Goal: Task Accomplishment & Management: Complete application form

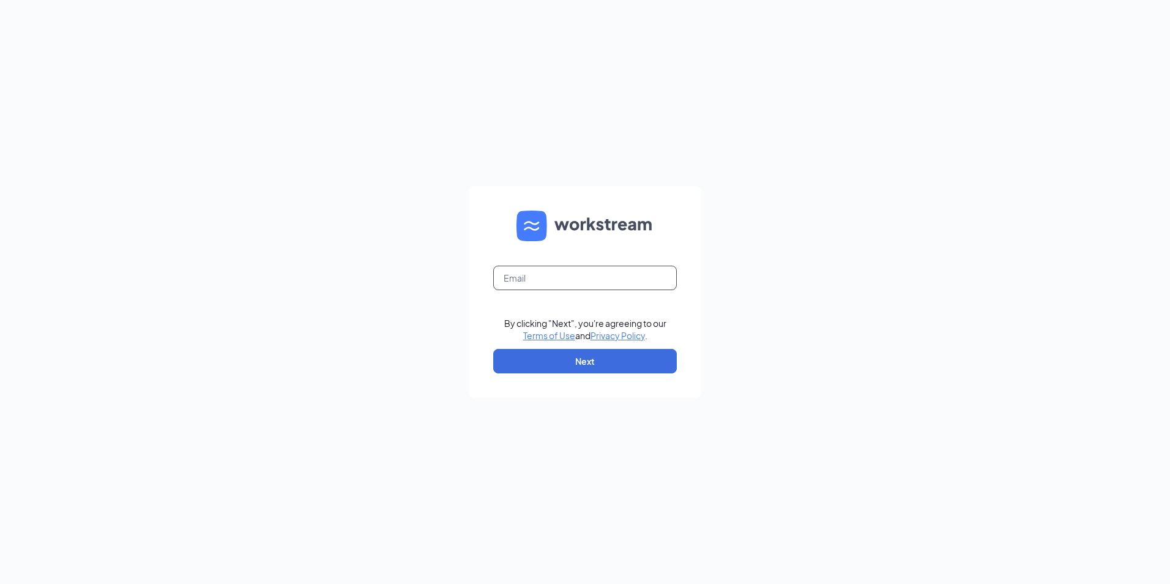
click at [551, 279] on input "text" at bounding box center [585, 278] width 184 height 24
type input "sto162@tuckeroil.com"
click at [558, 360] on button "Next" at bounding box center [585, 361] width 184 height 24
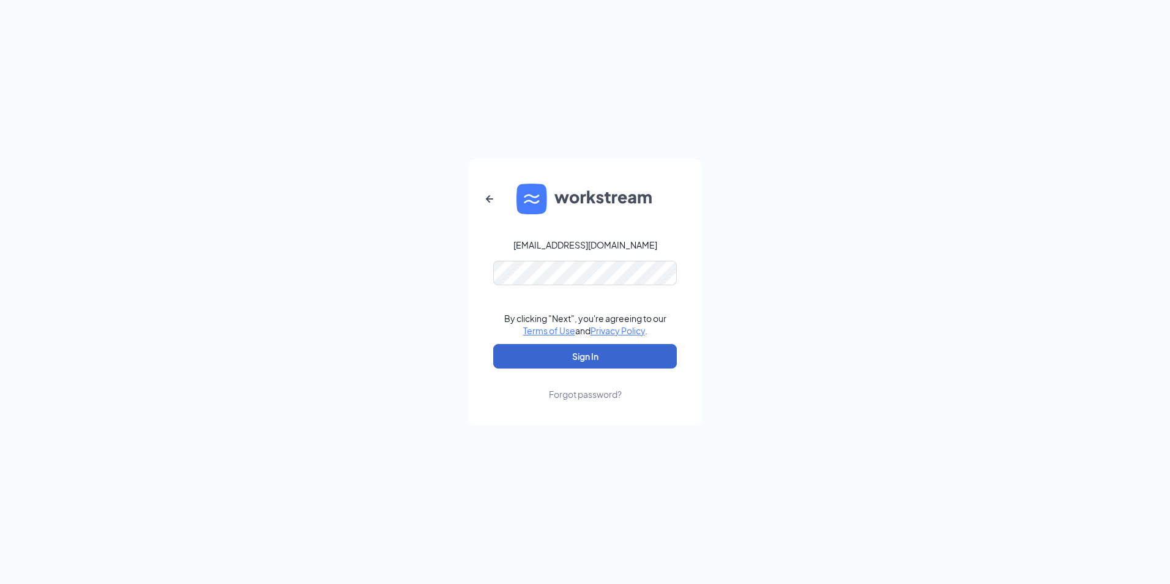
click at [558, 360] on button "Sign In" at bounding box center [585, 356] width 184 height 24
click at [556, 351] on button "Sign In" at bounding box center [585, 356] width 184 height 24
click at [585, 361] on button "Sign In" at bounding box center [585, 356] width 184 height 24
click at [562, 352] on button "Sign In" at bounding box center [585, 356] width 184 height 24
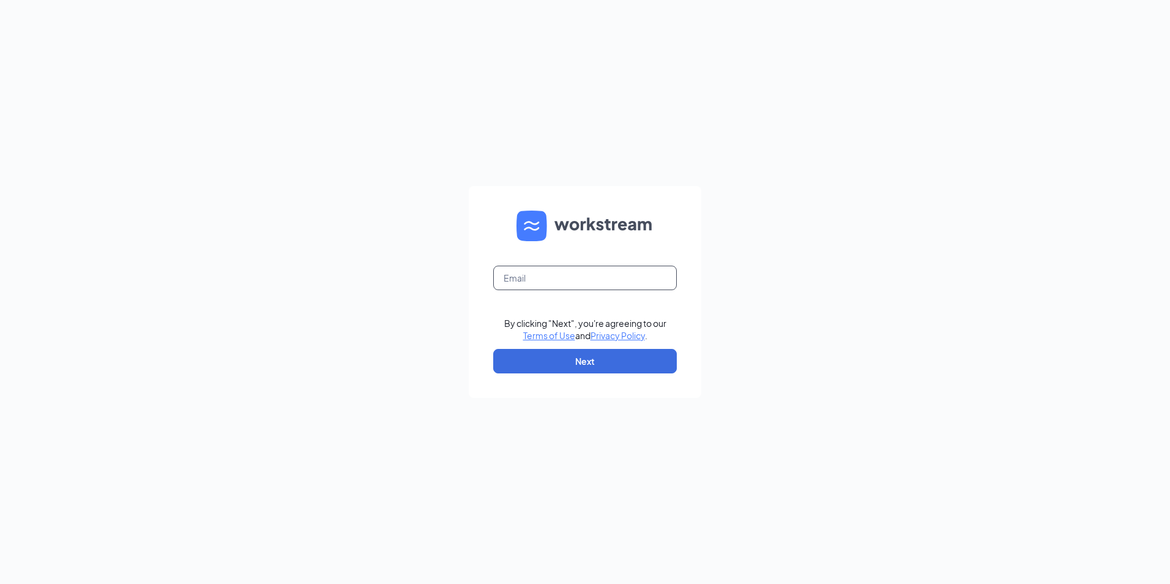
drag, startPoint x: 0, startPoint y: 0, endPoint x: 588, endPoint y: 281, distance: 651.8
click at [588, 281] on input "text" at bounding box center [585, 278] width 184 height 24
type input "sto162@tuckeroil.com"
click at [579, 358] on button "Next" at bounding box center [585, 361] width 184 height 24
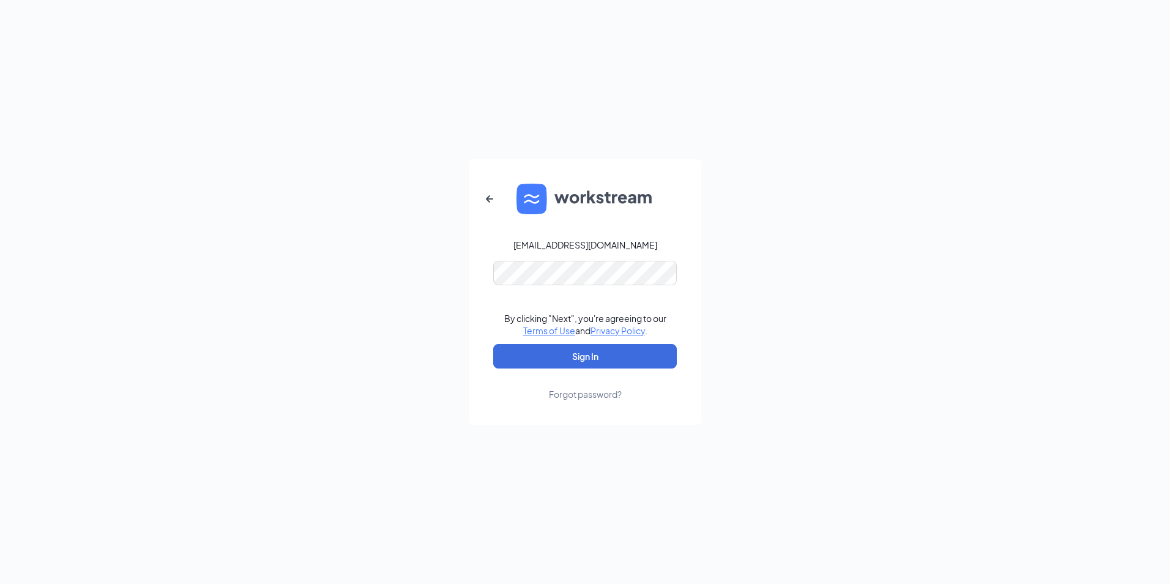
click at [582, 394] on div "Forgot password?" at bounding box center [585, 394] width 73 height 12
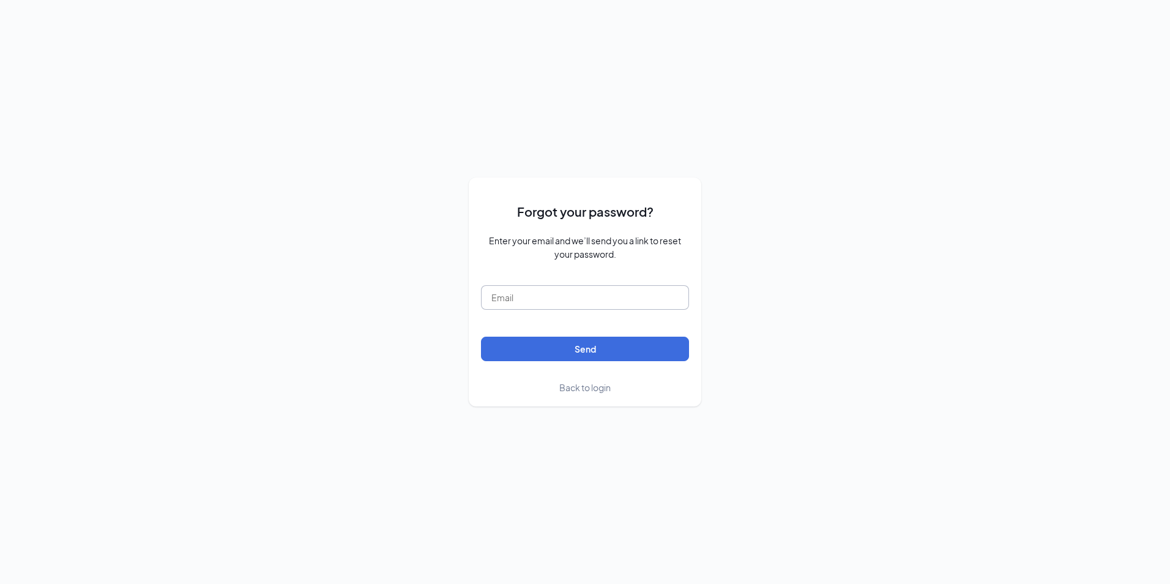
click at [531, 291] on input "text" at bounding box center [585, 297] width 208 height 24
type input "sto162@tuckeroil.com"
click at [533, 346] on button "Send" at bounding box center [585, 348] width 208 height 24
drag, startPoint x: 599, startPoint y: 299, endPoint x: 288, endPoint y: 346, distance: 314.3
click at [288, 346] on div "Forgot your password? Enter your email and we’ll send you a link to reset your …" at bounding box center [585, 292] width 1170 height 584
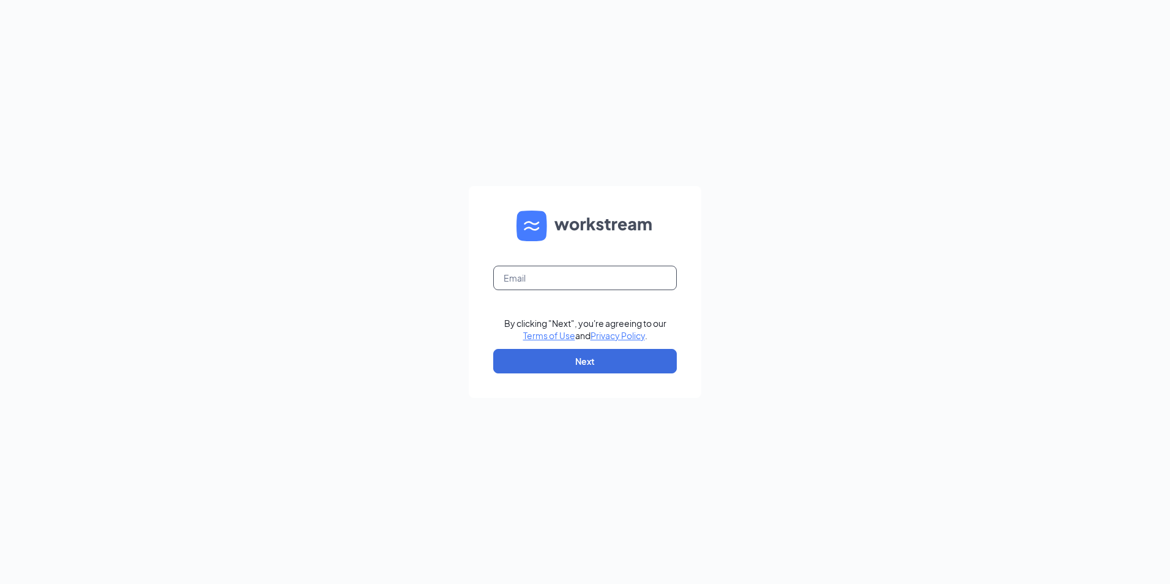
click at [524, 271] on input "text" at bounding box center [585, 278] width 184 height 24
type input "ST0162@tuckeroil.com"
click at [558, 358] on button "Next" at bounding box center [585, 361] width 184 height 24
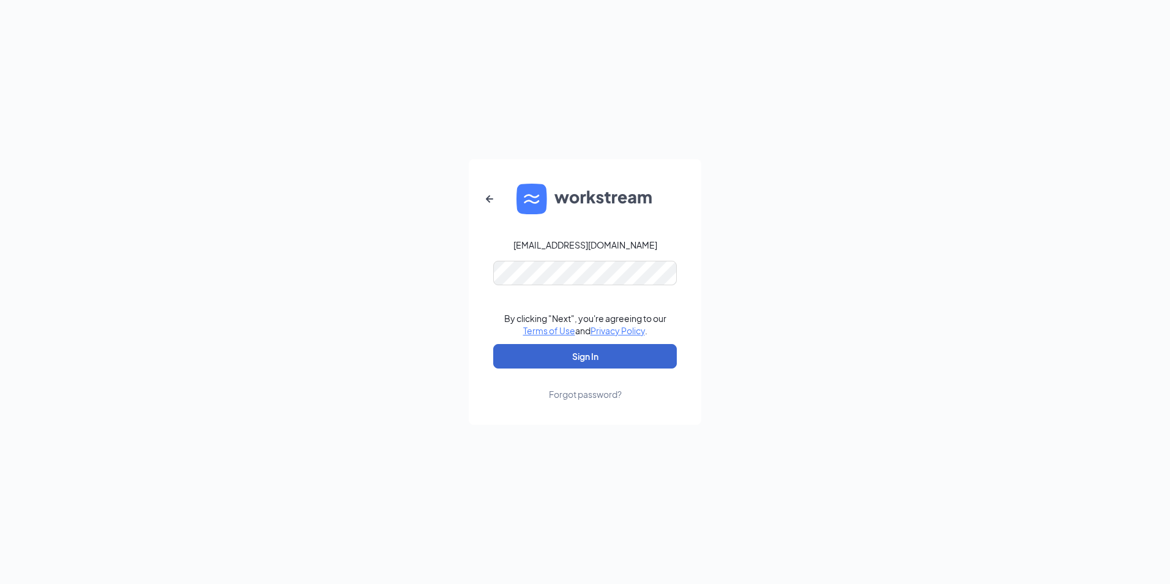
click at [556, 354] on button "Sign In" at bounding box center [585, 356] width 184 height 24
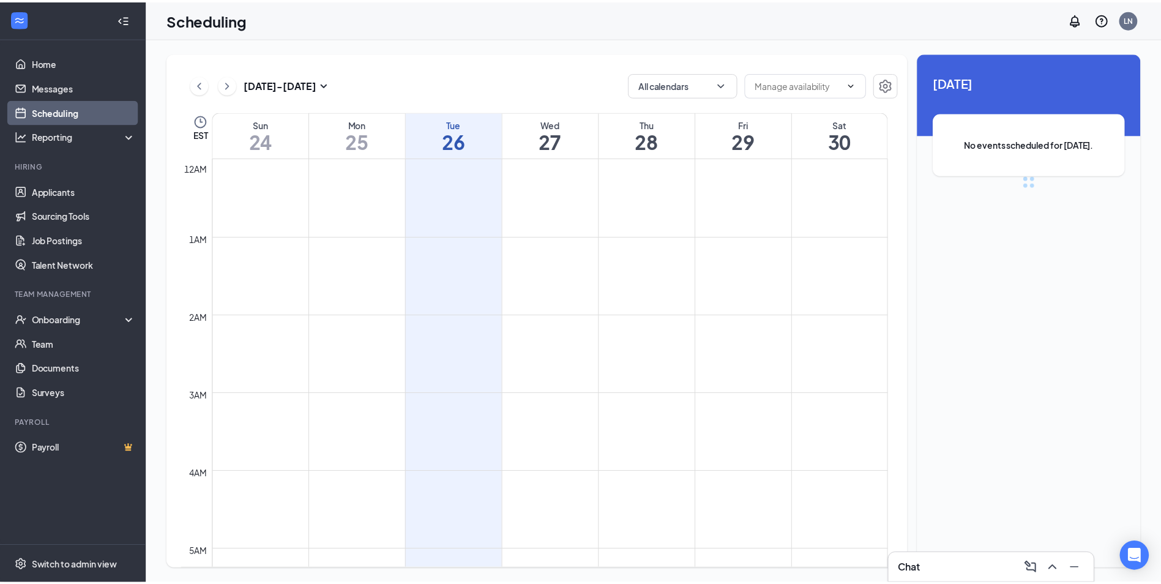
scroll to position [601, 0]
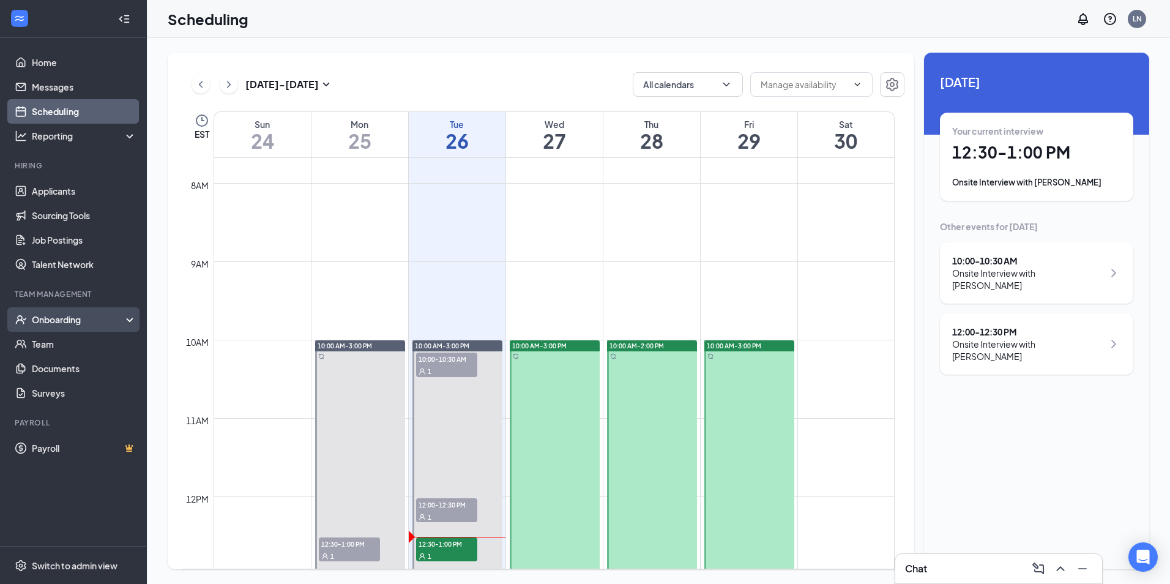
click at [103, 320] on div "Onboarding" at bounding box center [79, 319] width 94 height 12
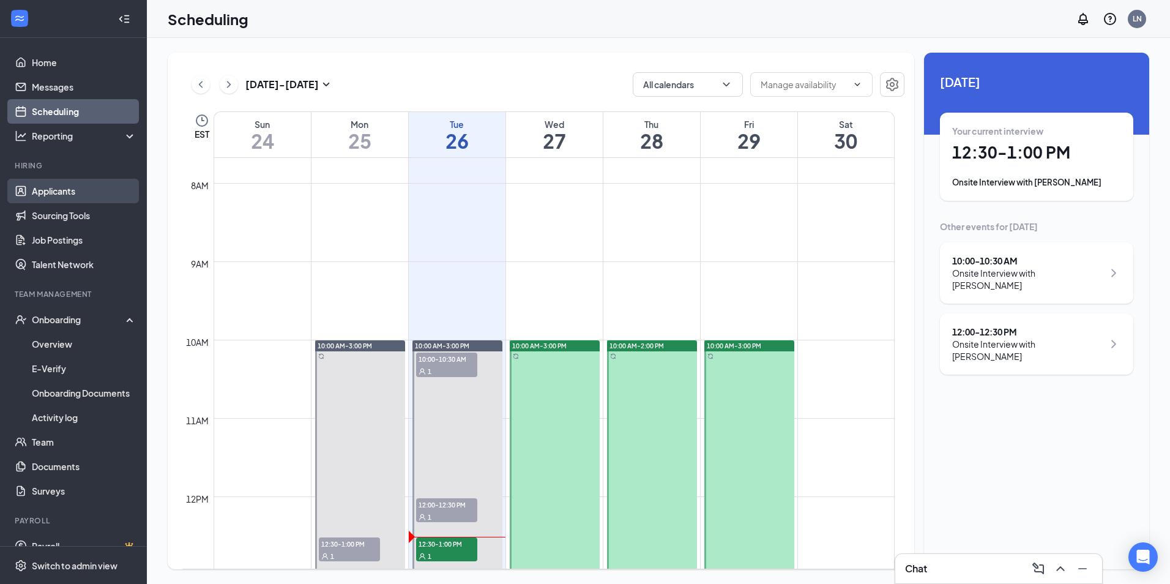
click at [66, 193] on link "Applicants" at bounding box center [84, 191] width 105 height 24
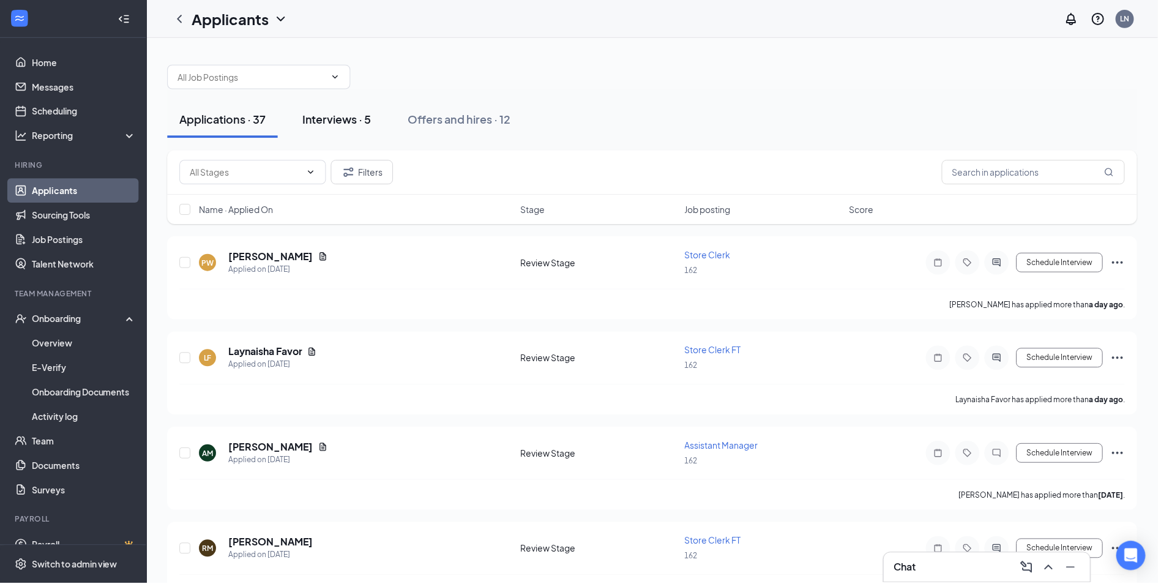
click at [363, 120] on div "Interviews · 5" at bounding box center [337, 119] width 69 height 15
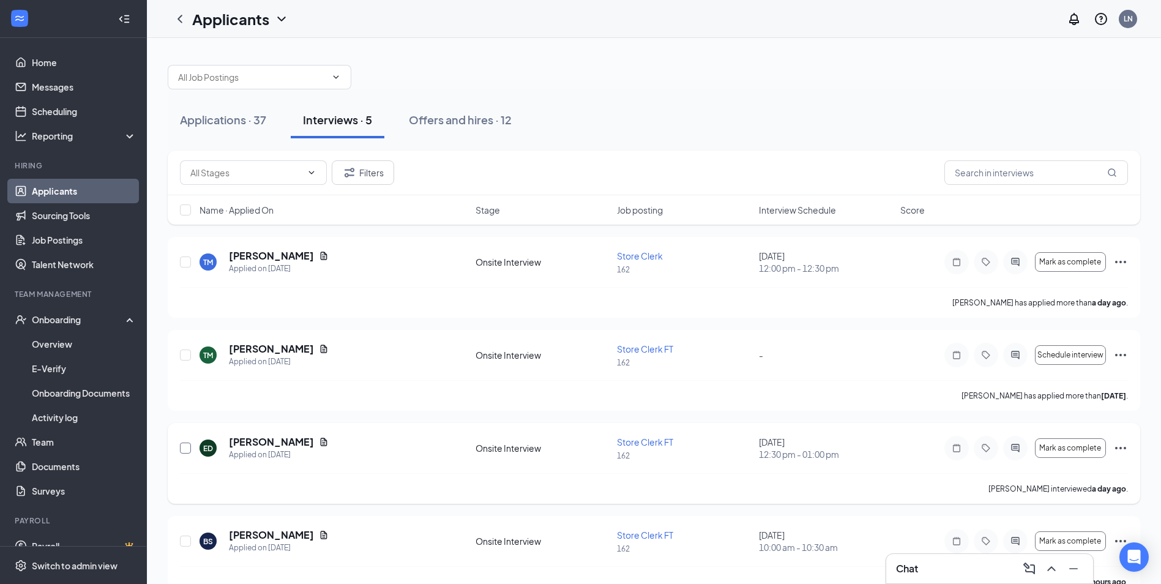
click at [187, 450] on input "checkbox" at bounding box center [185, 447] width 11 height 11
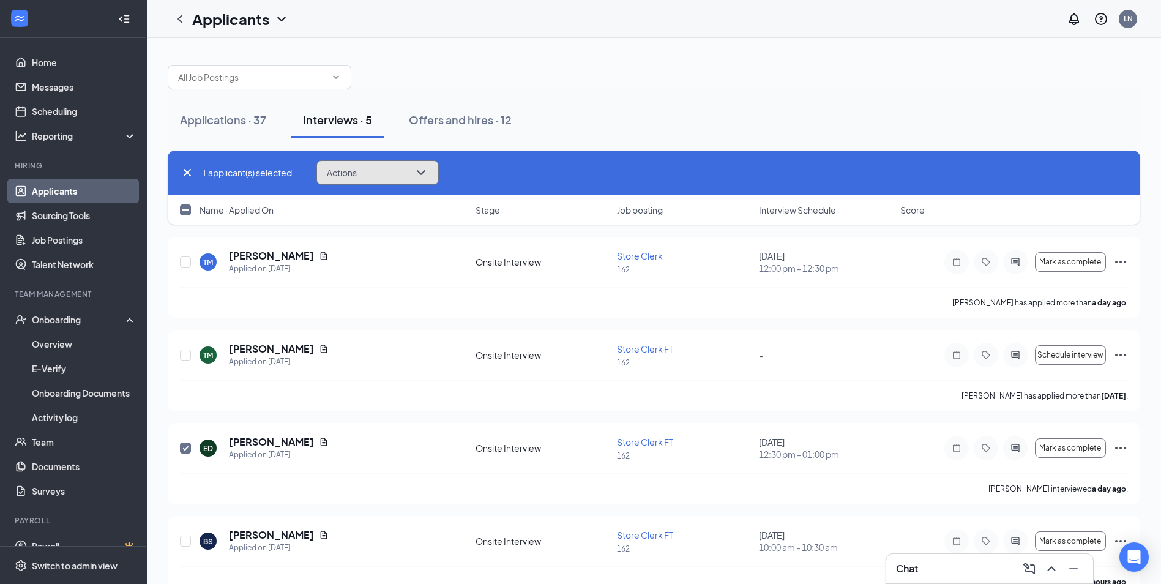
click at [424, 175] on icon "ChevronDown" at bounding box center [421, 172] width 15 height 15
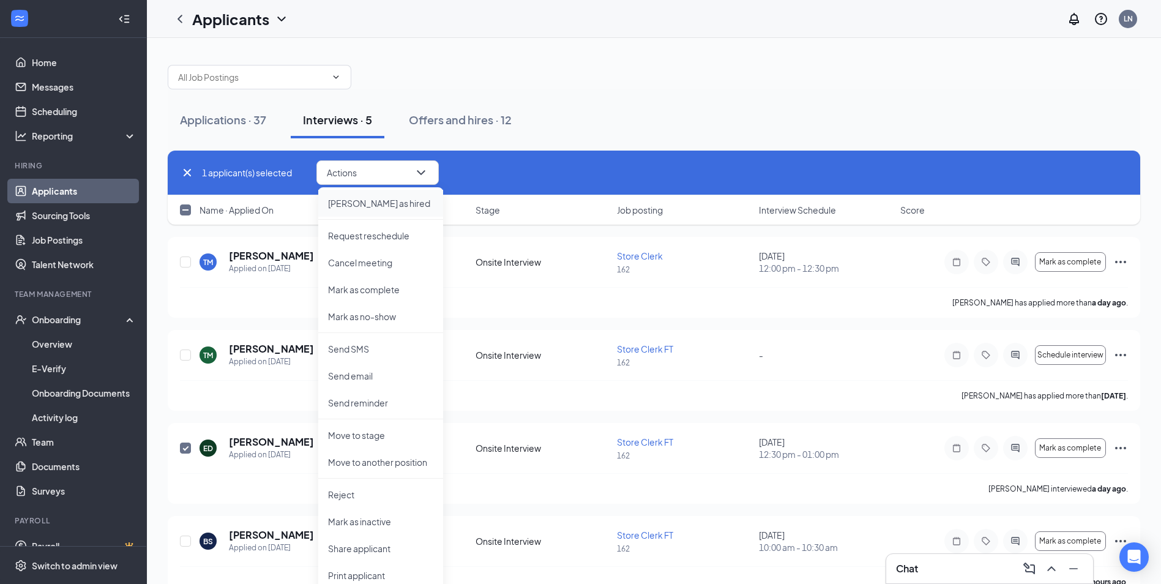
click at [392, 205] on p "[PERSON_NAME] as hired" at bounding box center [380, 203] width 105 height 12
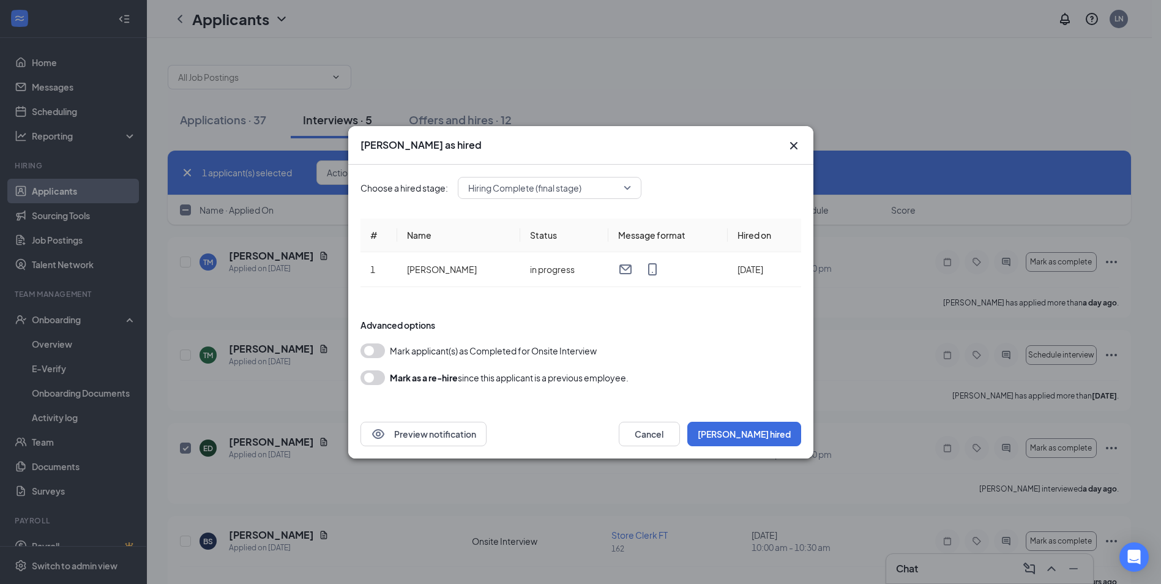
click at [376, 349] on button "button" at bounding box center [372, 350] width 24 height 15
click at [767, 437] on button "[PERSON_NAME] hired" at bounding box center [744, 434] width 114 height 24
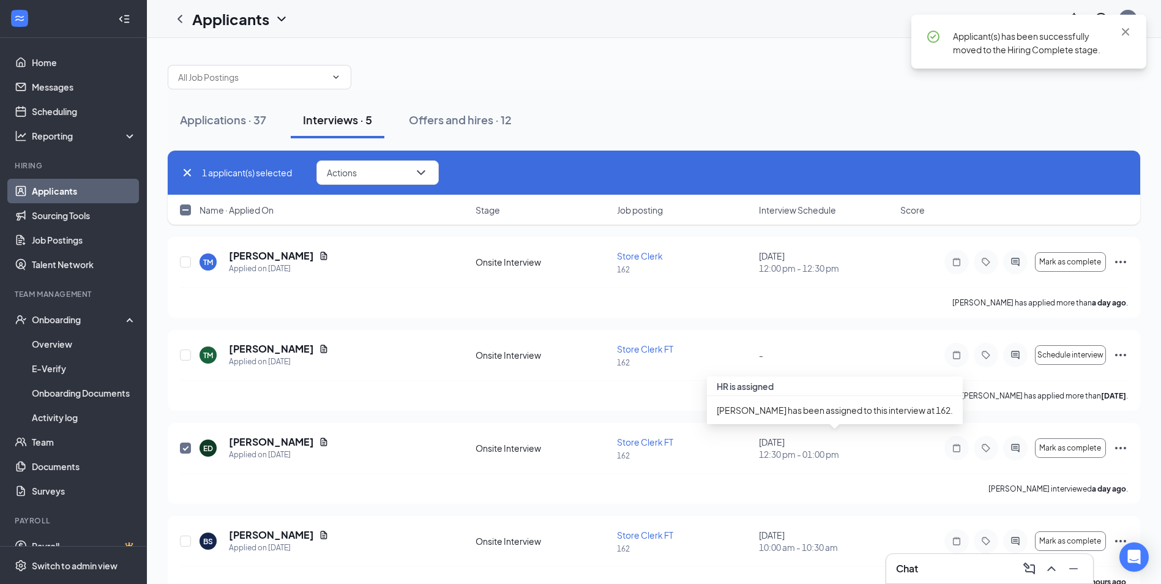
checkbox input "false"
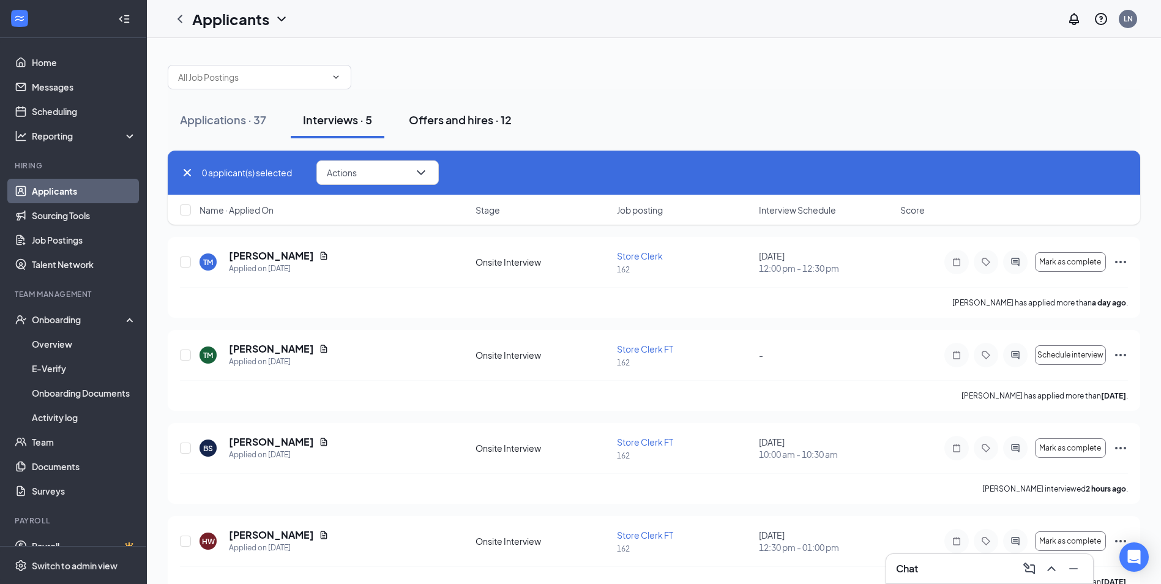
click at [439, 127] on button "Offers and hires · 12" at bounding box center [459, 120] width 127 height 37
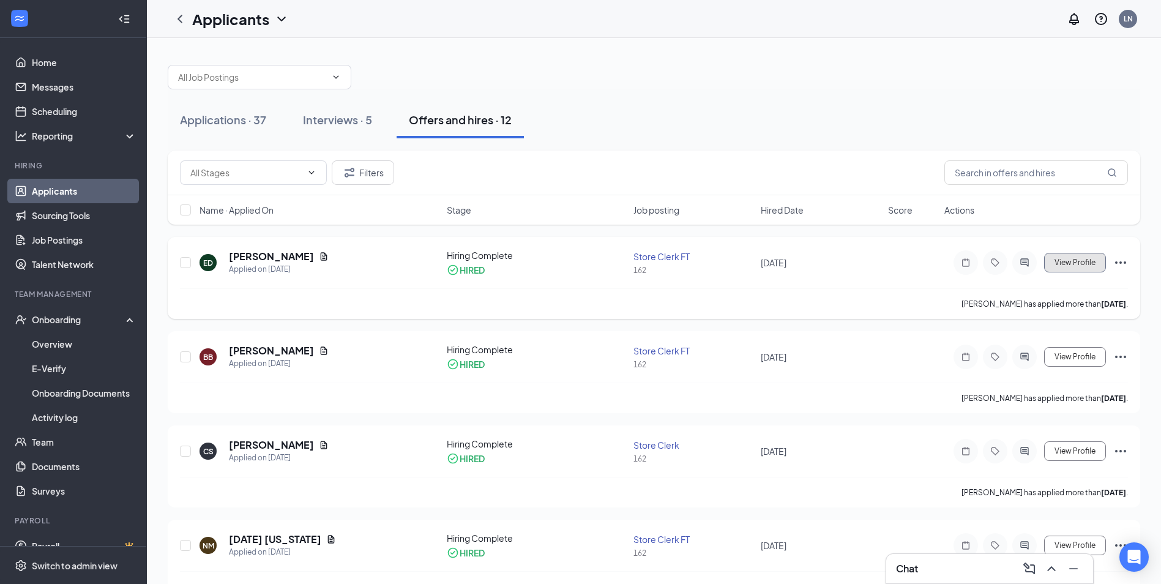
click at [1094, 264] on span "View Profile" at bounding box center [1074, 262] width 41 height 9
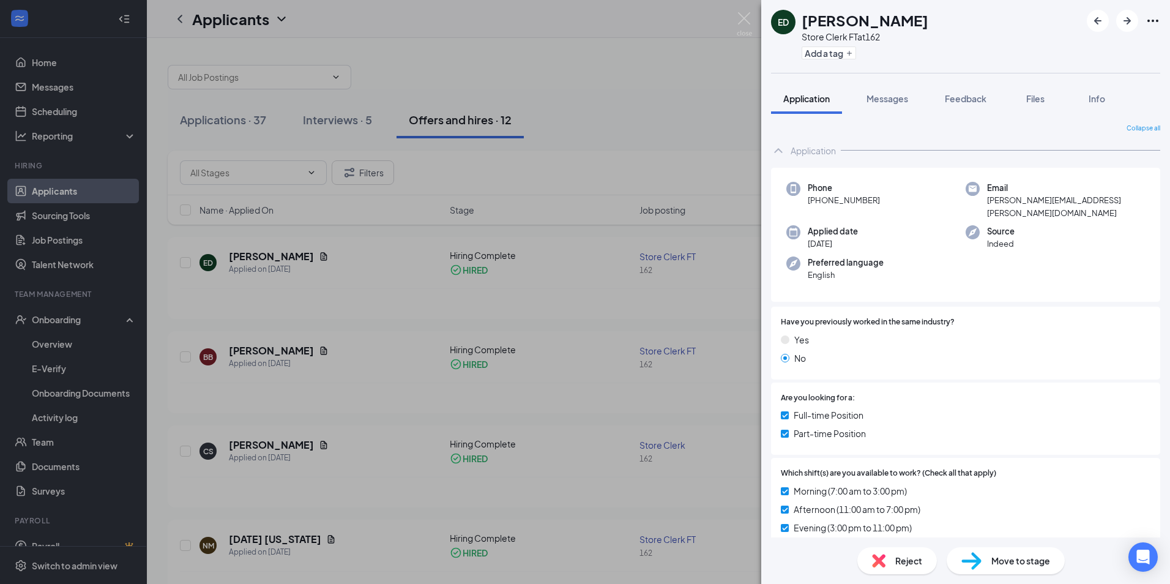
click at [618, 72] on div "ED [PERSON_NAME] Store Clerk FT at 162 Add a tag Application Messages Feedback …" at bounding box center [585, 292] width 1170 height 584
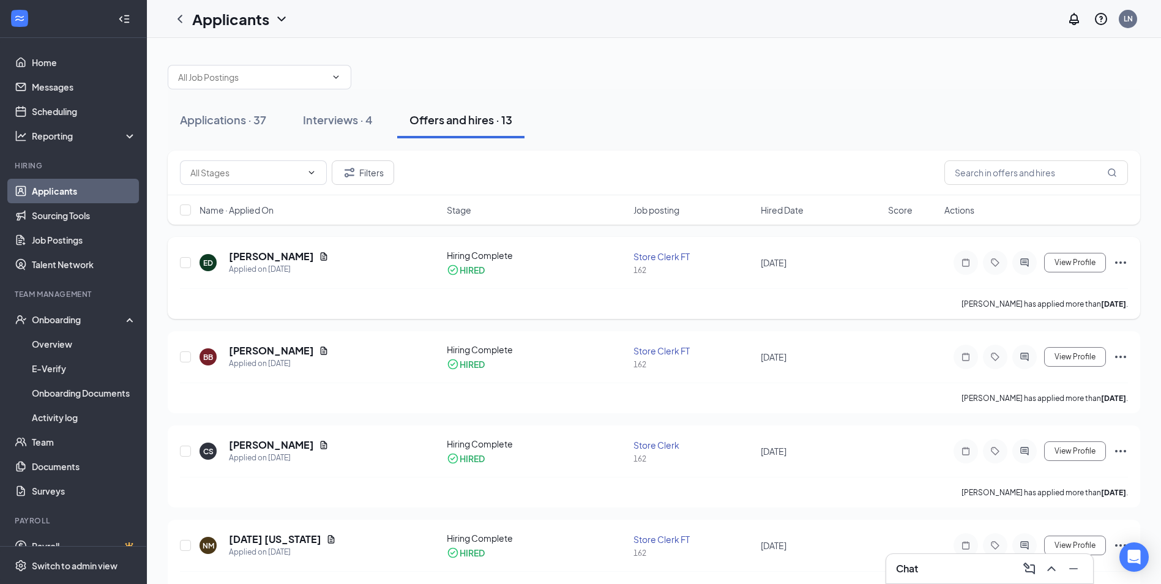
click at [1118, 262] on icon "Ellipses" at bounding box center [1120, 262] width 15 height 15
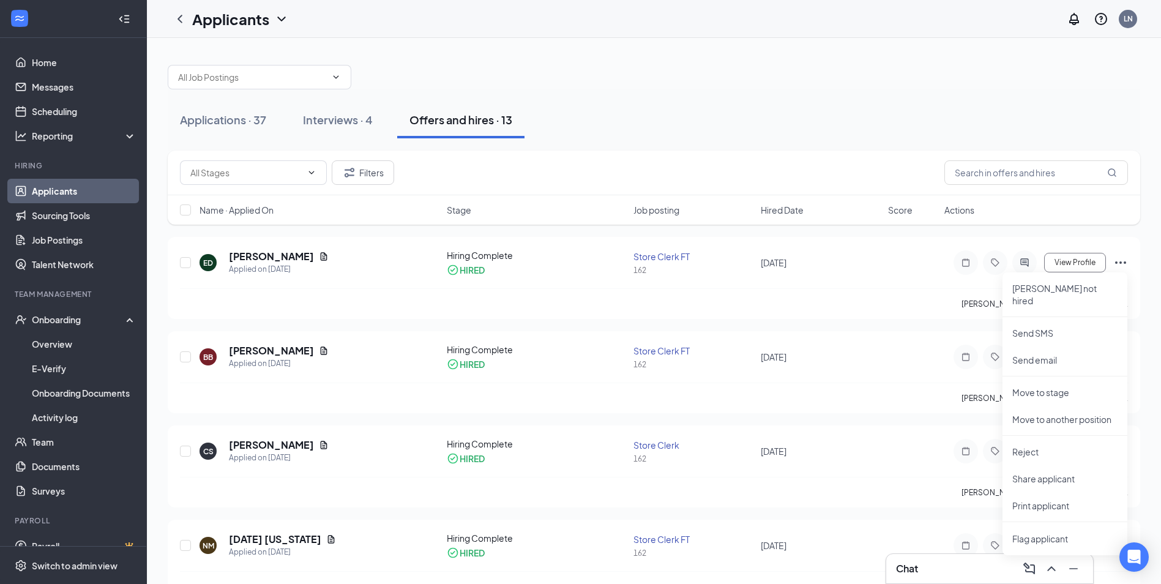
click at [678, 141] on div "Applications · 37 Interviews · 4 Offers and hires · 13" at bounding box center [654, 119] width 972 height 61
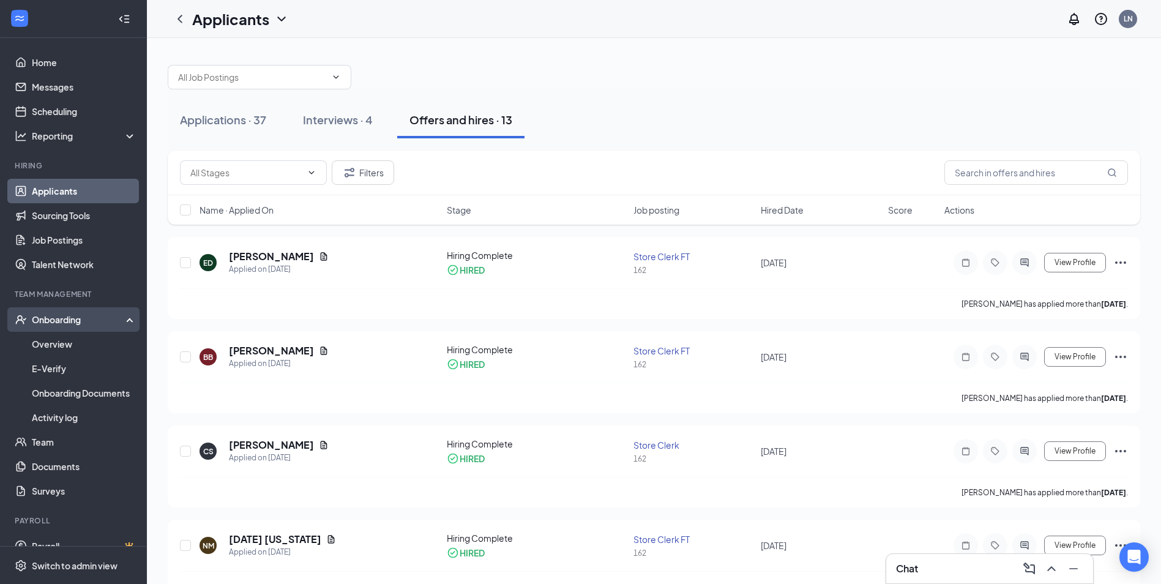
click at [60, 322] on div "Onboarding" at bounding box center [79, 319] width 94 height 12
click at [64, 393] on link "Onboarding Documents" at bounding box center [84, 393] width 105 height 24
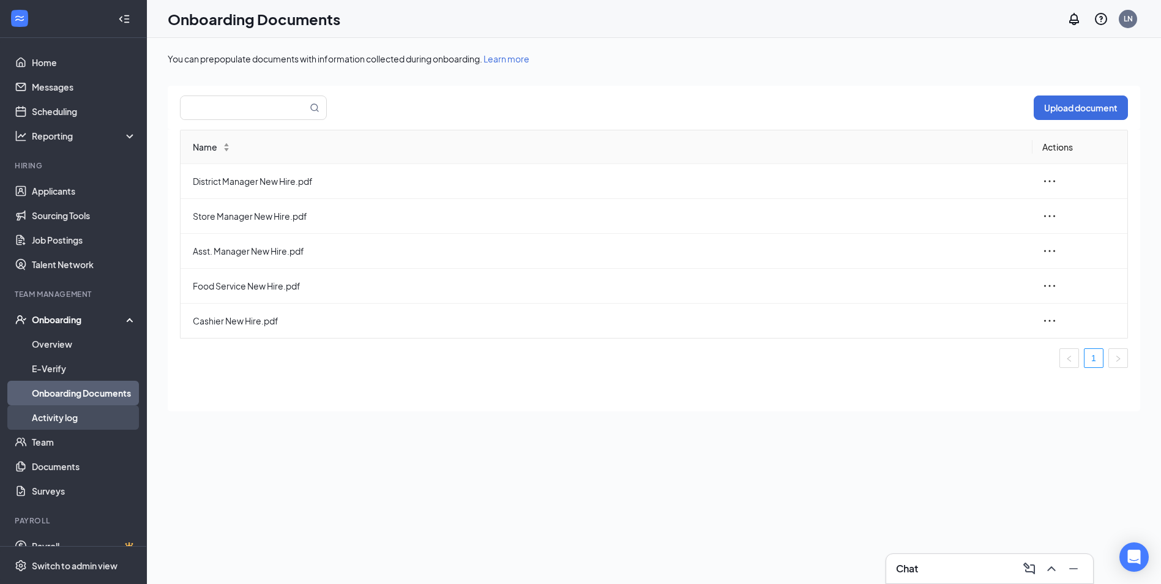
click at [60, 415] on link "Activity log" at bounding box center [84, 417] width 105 height 24
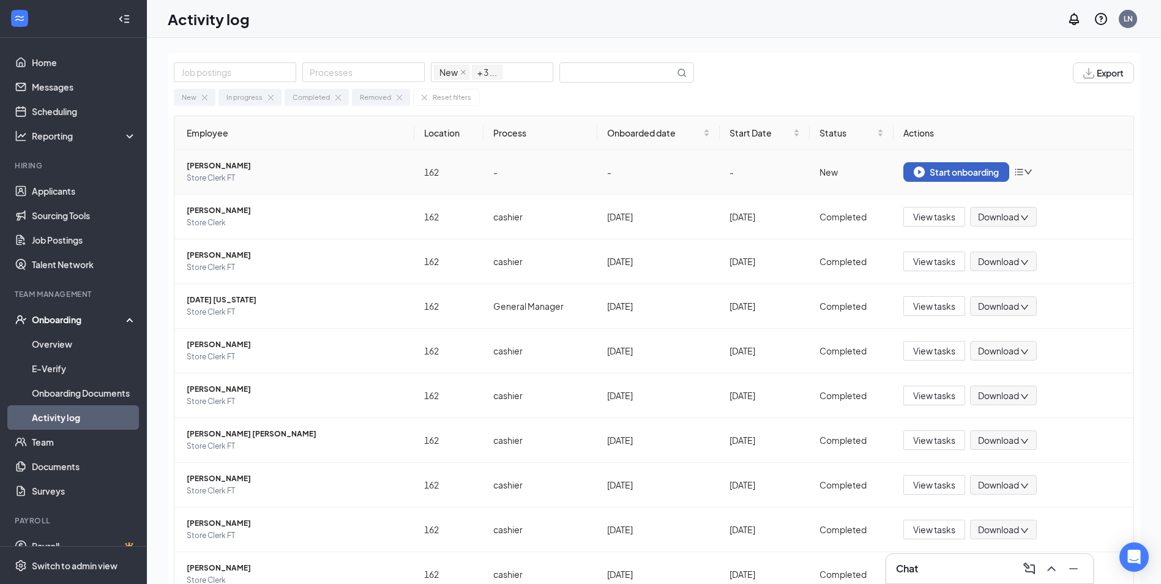
click at [987, 173] on div "Start onboarding" at bounding box center [955, 171] width 85 height 11
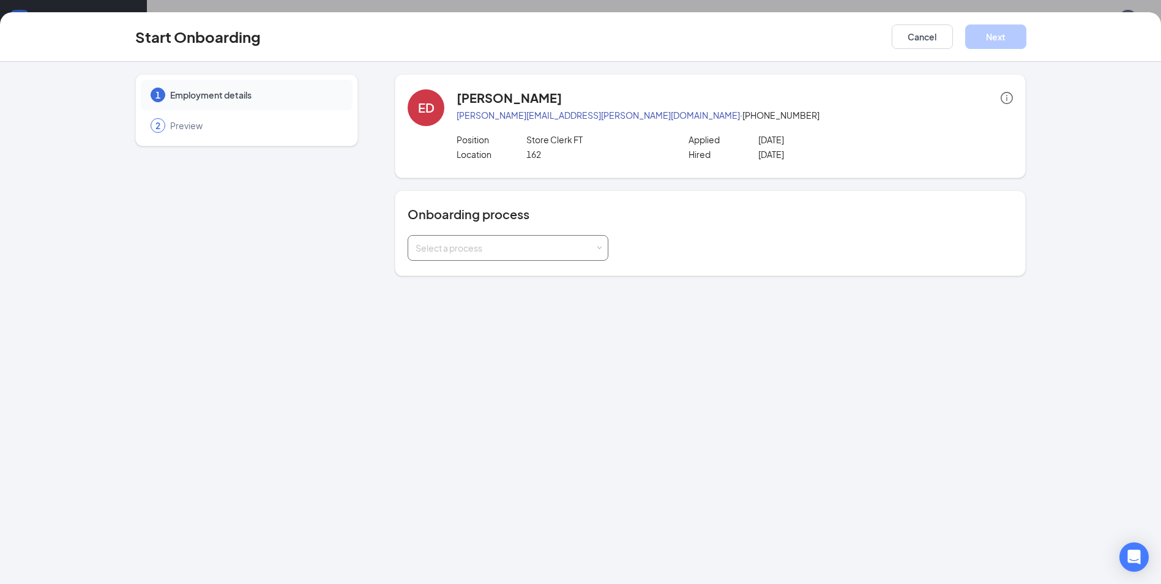
click at [600, 251] on div "Select a process" at bounding box center [507, 248] width 185 height 24
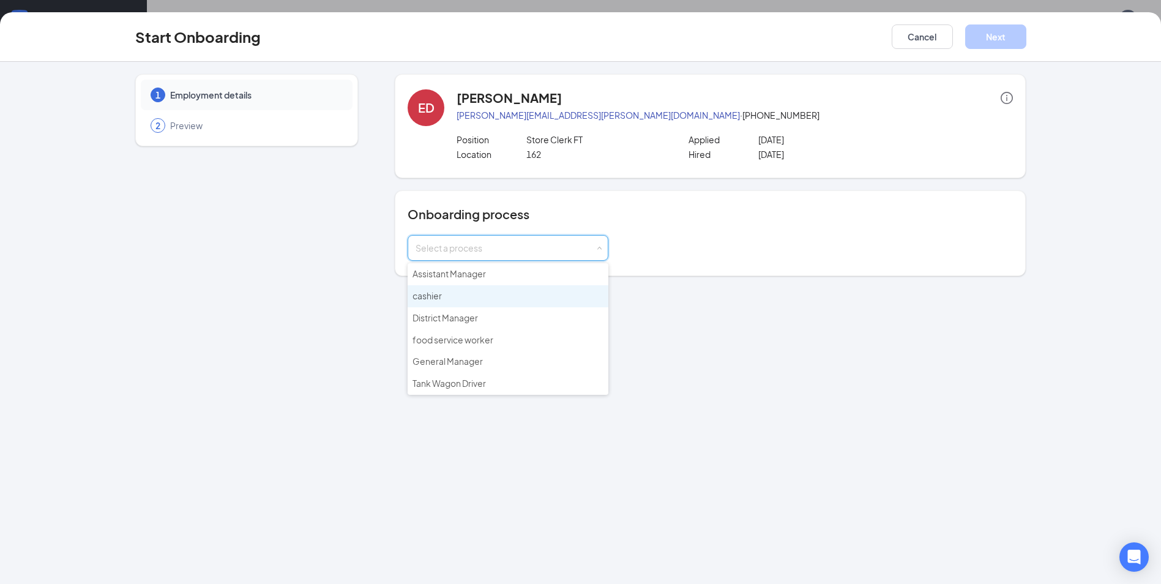
click at [470, 295] on li "cashier" at bounding box center [507, 296] width 201 height 22
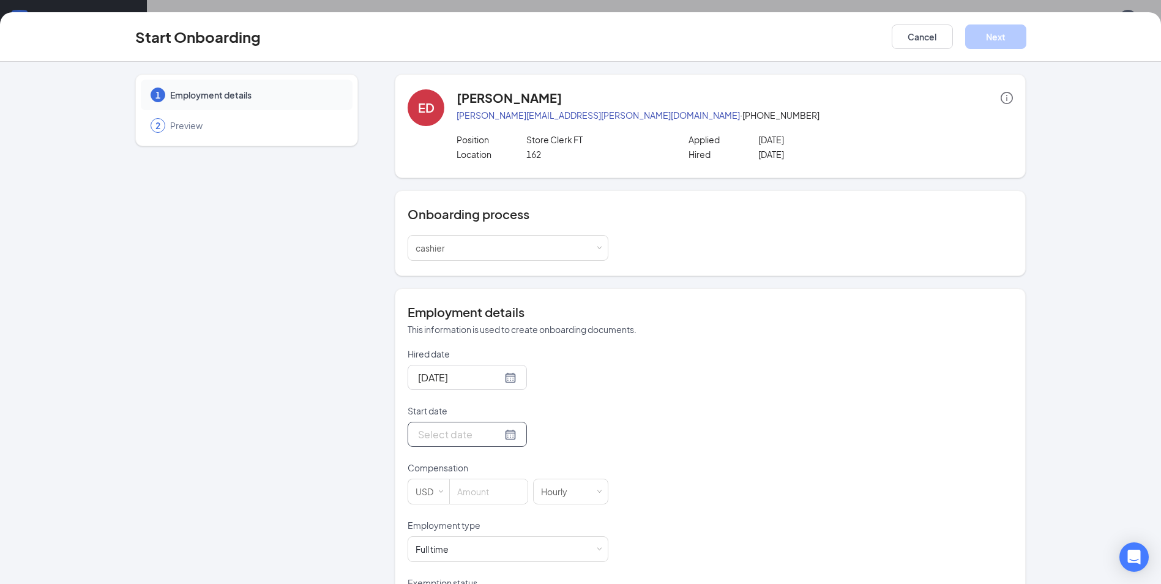
click at [448, 433] on input "Start date" at bounding box center [460, 433] width 84 height 15
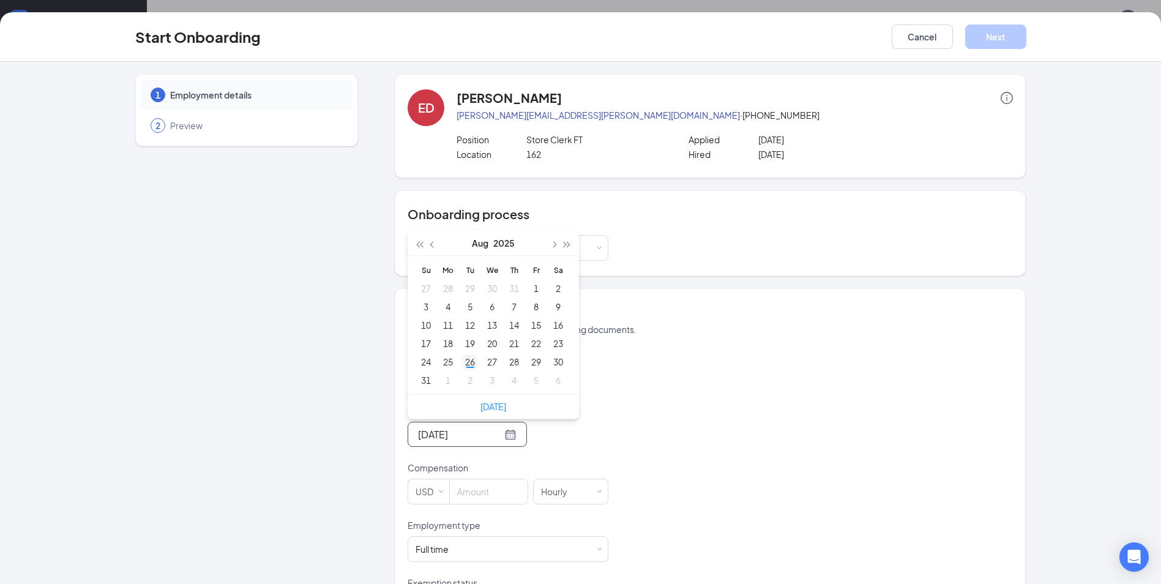
type input "[DATE]"
click at [466, 361] on div "26" at bounding box center [469, 361] width 15 height 15
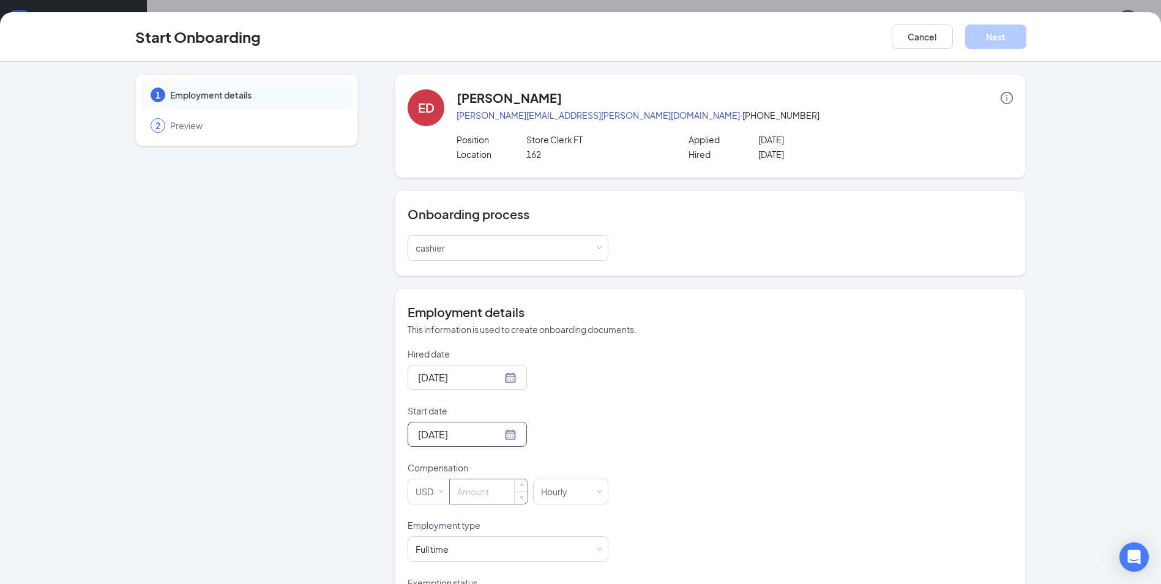
click at [464, 489] on input at bounding box center [489, 491] width 78 height 24
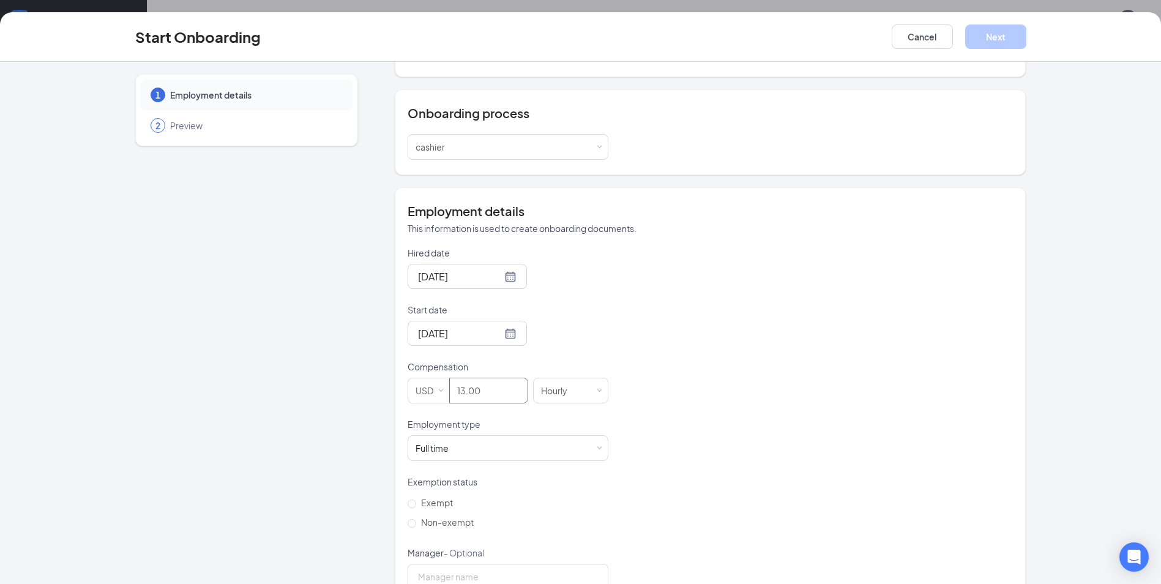
scroll to position [122, 0]
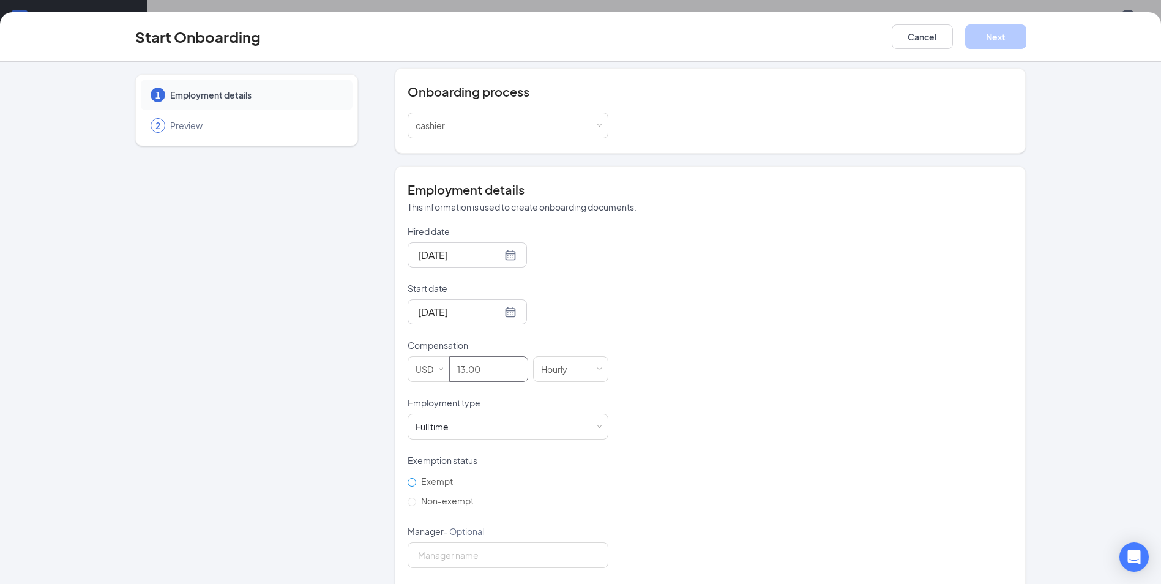
type input "13"
click at [407, 484] on input "Exempt" at bounding box center [411, 482] width 9 height 9
radio input "true"
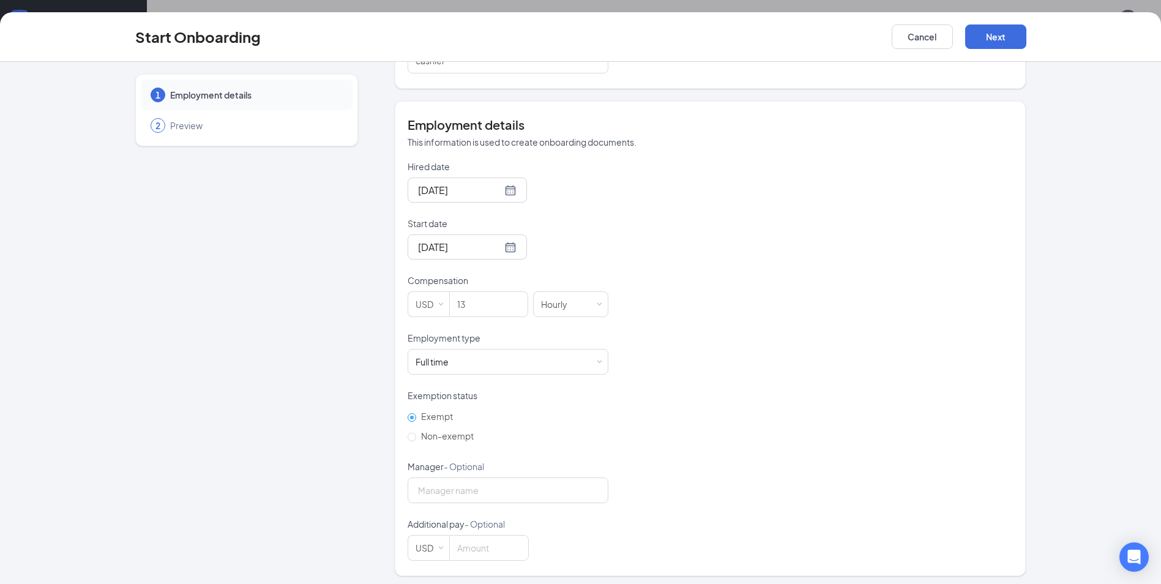
scroll to position [191, 0]
click at [488, 489] on input "Manager - Optional" at bounding box center [507, 486] width 201 height 26
type input "[PERSON_NAME]"
drag, startPoint x: 481, startPoint y: 480, endPoint x: 368, endPoint y: 485, distance: 113.9
click at [368, 485] on div "1 Employment details 2 Preview [PERSON_NAME] Duvall [EMAIL_ADDRESS][PERSON_NAME…" at bounding box center [580, 227] width 891 height 689
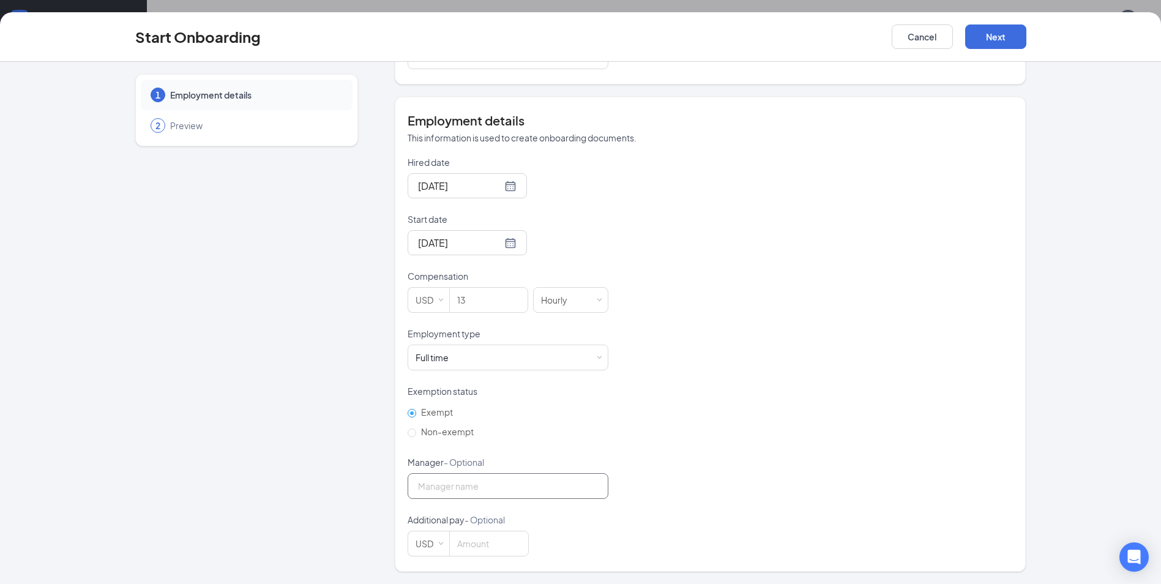
click at [456, 484] on input "Manager - Optional" at bounding box center [507, 486] width 201 height 26
type input "[PERSON_NAME]"
click at [1001, 35] on button "Next" at bounding box center [995, 36] width 61 height 24
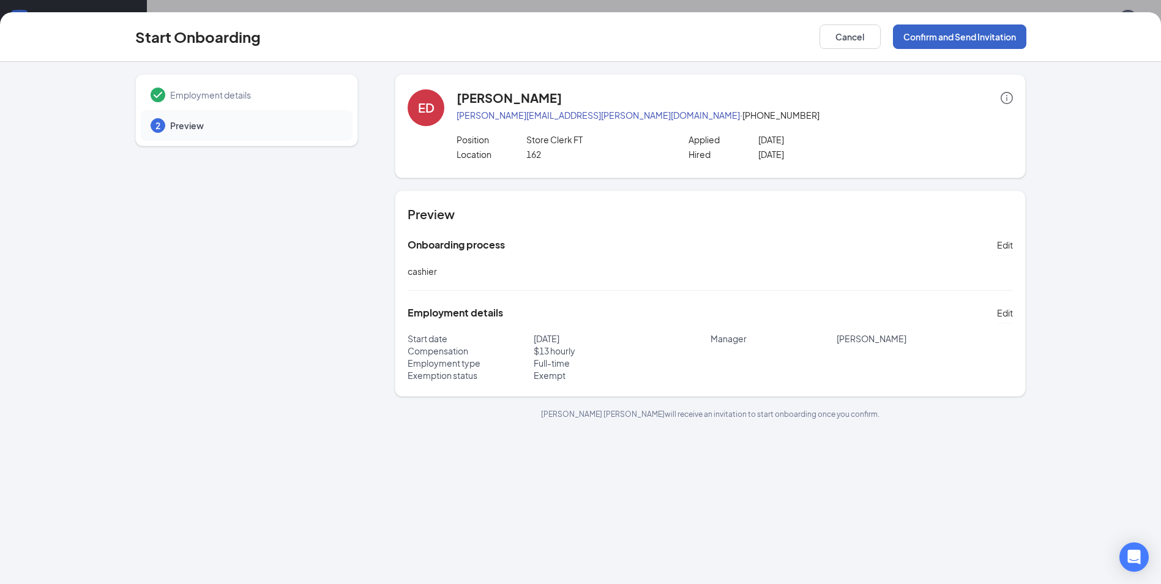
click at [1001, 35] on button "Confirm and Send Invitation" at bounding box center [959, 36] width 133 height 24
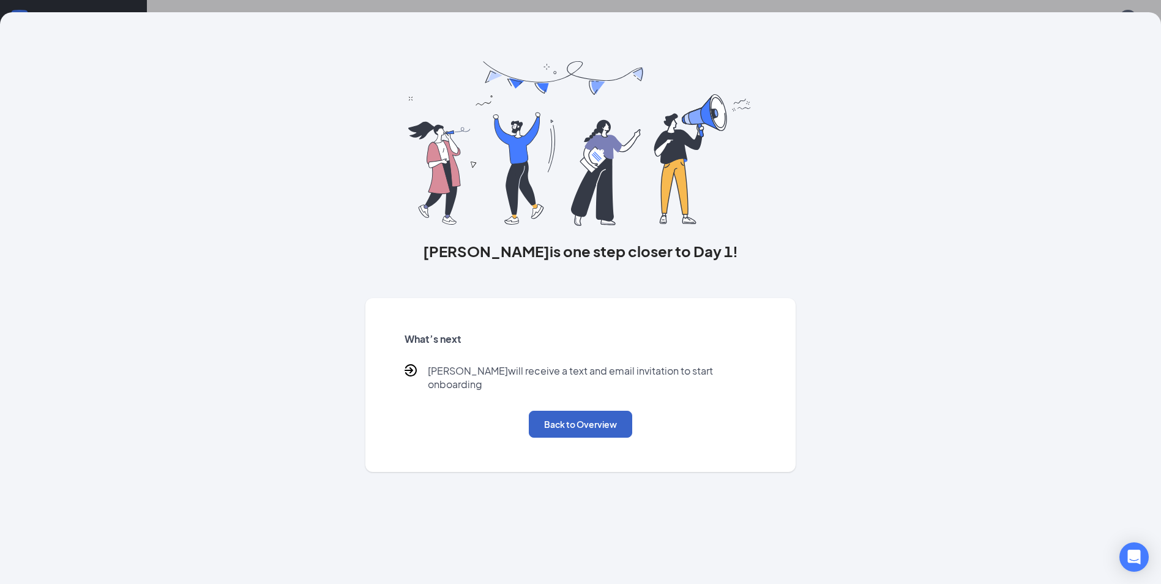
click at [582, 415] on button "Back to Overview" at bounding box center [580, 423] width 103 height 27
